Goal: Navigation & Orientation: Find specific page/section

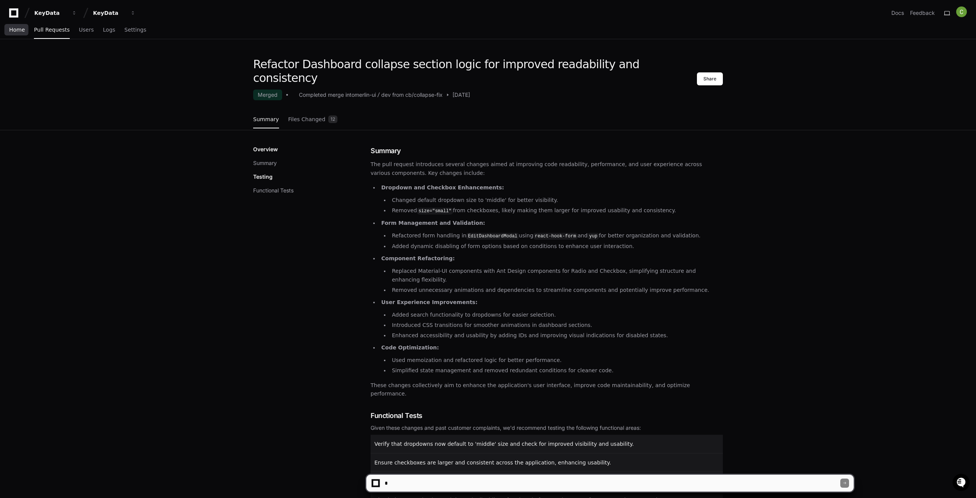
click at [21, 32] on span "Home" at bounding box center [17, 29] width 16 height 5
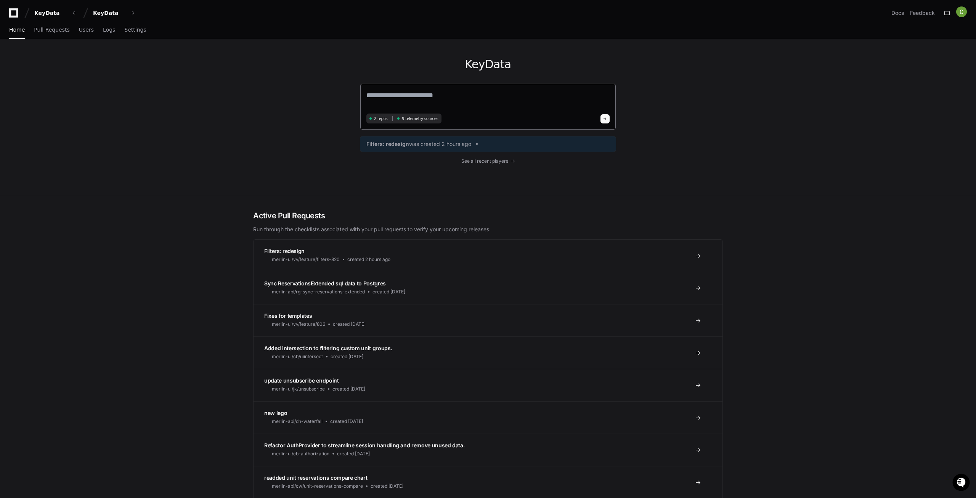
click at [394, 96] on textarea at bounding box center [487, 100] width 243 height 21
click at [464, 143] on span "was created 2 hours ago" at bounding box center [440, 144] width 62 height 8
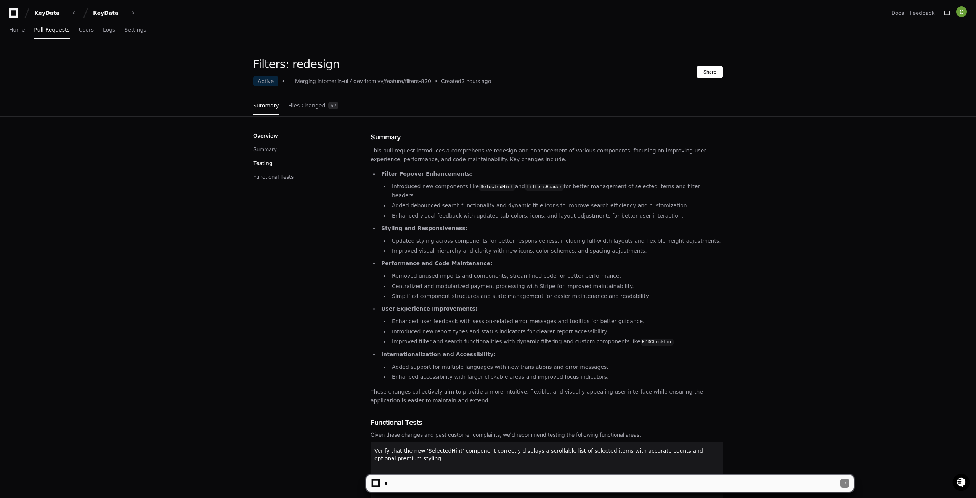
click at [757, 385] on div "Filters: redesign Active Merging into merlin-ui dev from vv/feature/filters-820…" at bounding box center [488, 409] width 976 height 702
